Goal: Find specific page/section: Find specific page/section

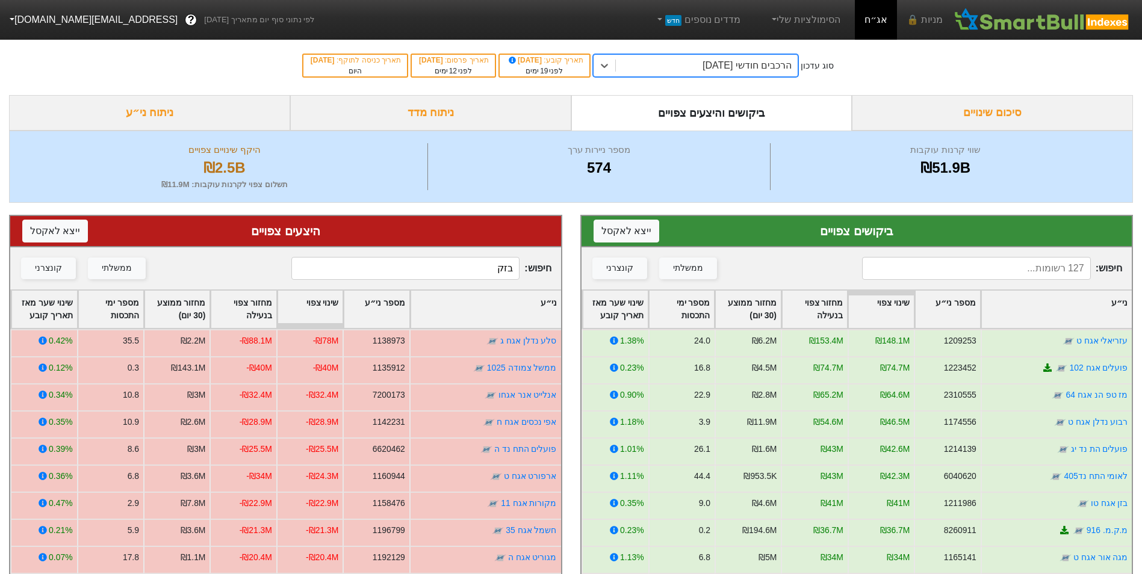
click at [936, 272] on input at bounding box center [976, 268] width 228 height 23
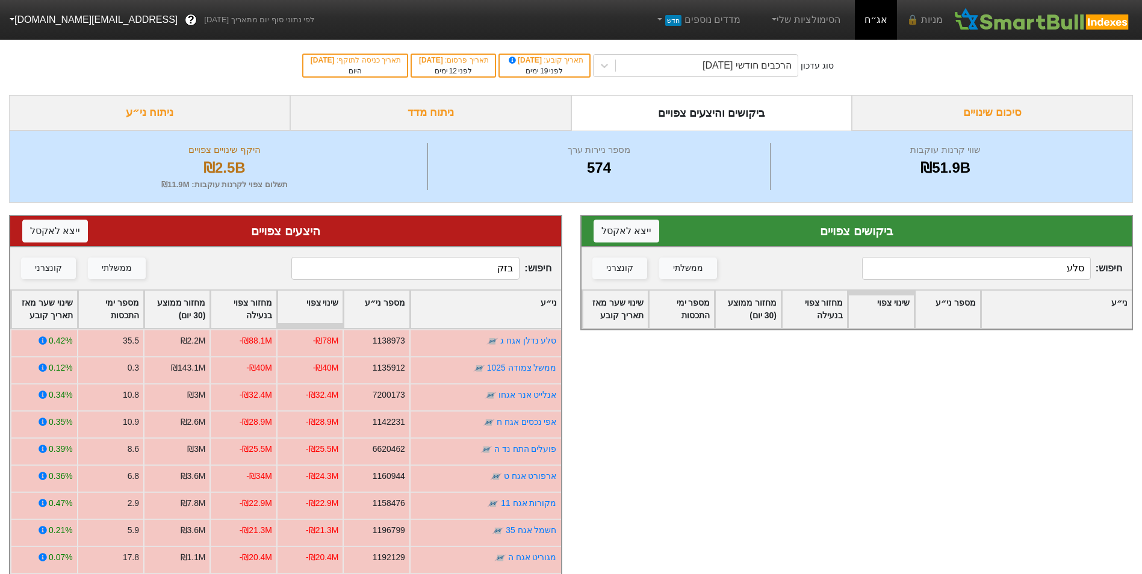
type input "סלע"
click at [494, 268] on input "בזק" at bounding box center [405, 268] width 228 height 23
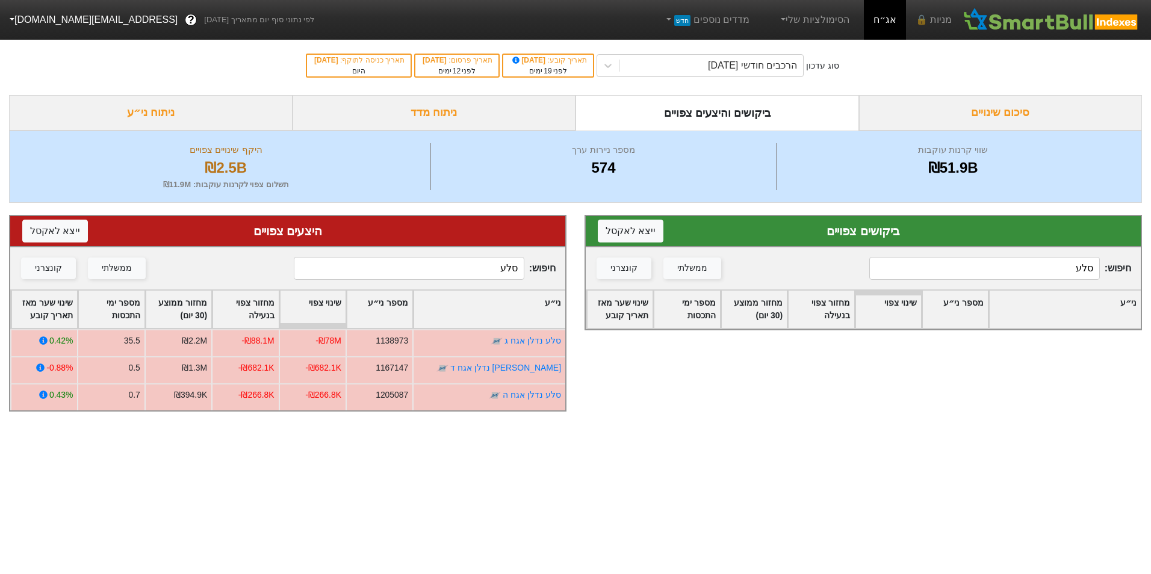
type input "סלע"
click at [462, 259] on input "סלע" at bounding box center [409, 268] width 230 height 23
click at [459, 267] on input "סלע" at bounding box center [409, 268] width 230 height 23
click at [458, 275] on input "סלע" at bounding box center [409, 268] width 230 height 23
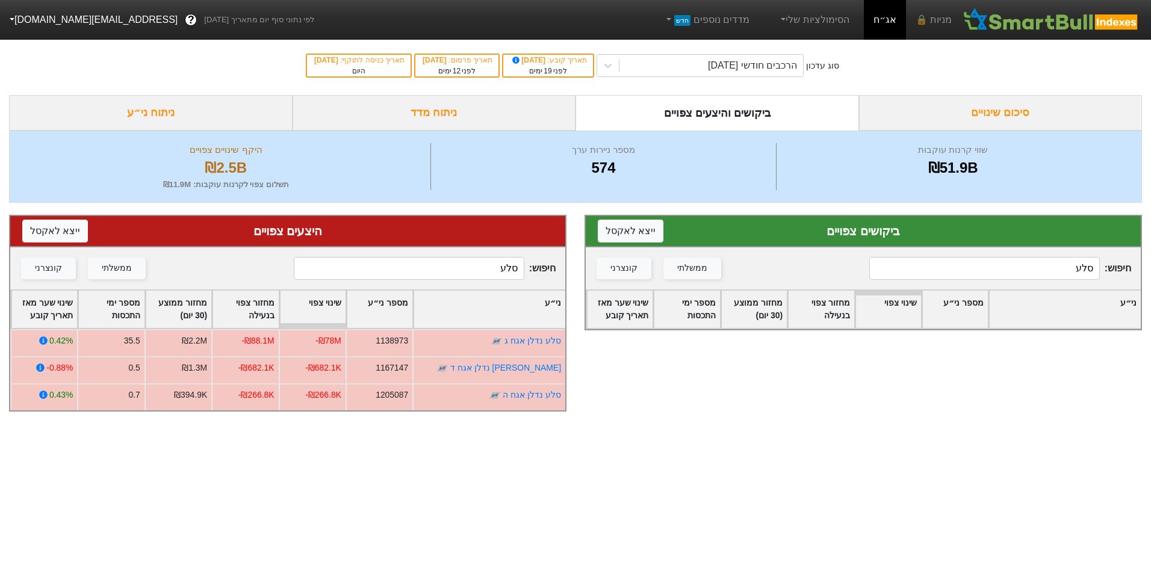
click at [462, 271] on input "סלע" at bounding box center [409, 268] width 230 height 23
click at [463, 268] on input "סלע" at bounding box center [409, 268] width 230 height 23
click at [978, 264] on input "סלע" at bounding box center [984, 268] width 230 height 23
click at [1032, 263] on input "אלביט" at bounding box center [984, 268] width 230 height 23
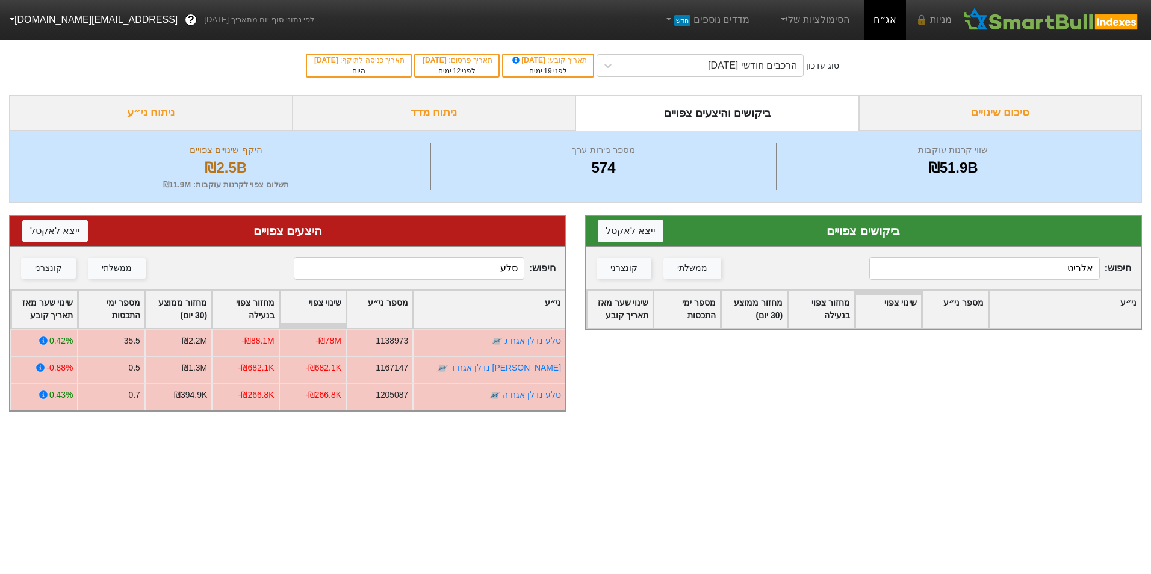
click at [1032, 263] on input "אלביט" at bounding box center [984, 268] width 230 height 23
type input "בית ז"
click at [464, 268] on input "סלע" at bounding box center [409, 268] width 230 height 23
click at [464, 270] on input "סלע" at bounding box center [409, 268] width 230 height 23
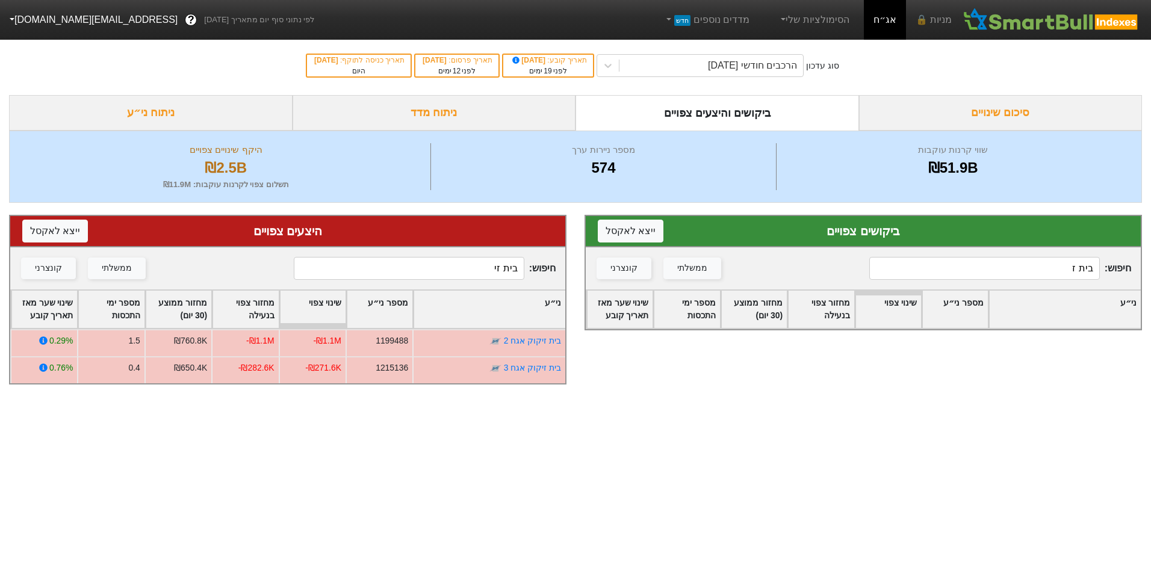
click at [467, 270] on input "בית זי" at bounding box center [409, 268] width 230 height 23
click at [467, 268] on input "בית זי" at bounding box center [409, 268] width 230 height 23
click at [471, 270] on input "אלביט" at bounding box center [409, 268] width 230 height 23
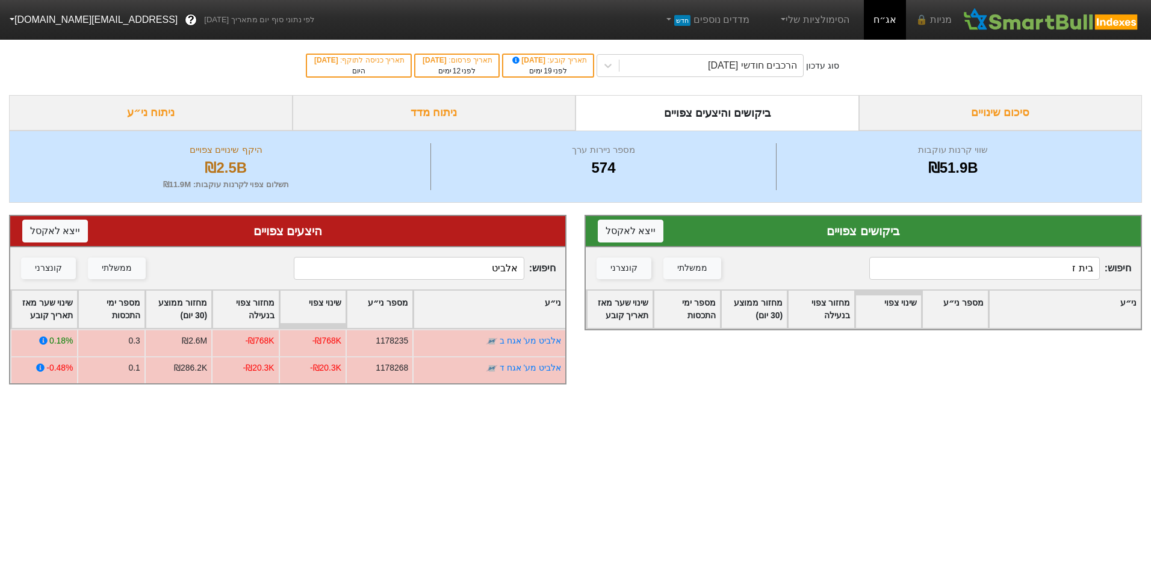
click at [471, 270] on input "אלביט" at bounding box center [409, 268] width 230 height 23
type input "שפיר"
